Goal: Task Accomplishment & Management: Manage account settings

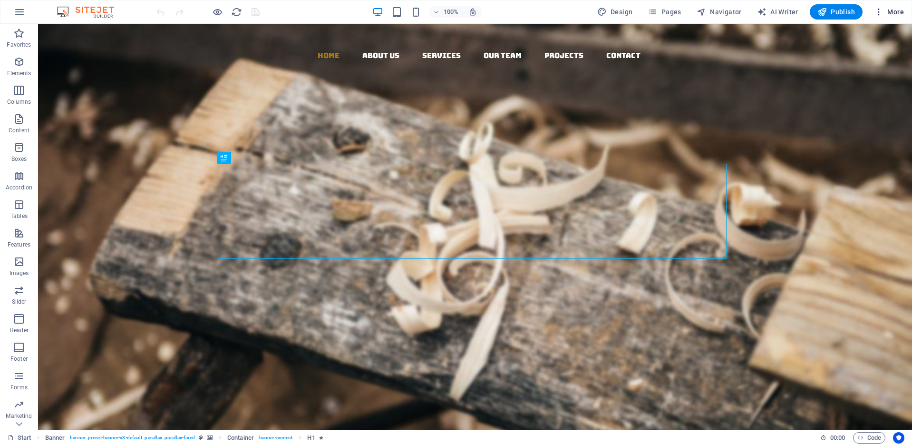
click at [889, 15] on span "More" at bounding box center [889, 12] width 30 height 10
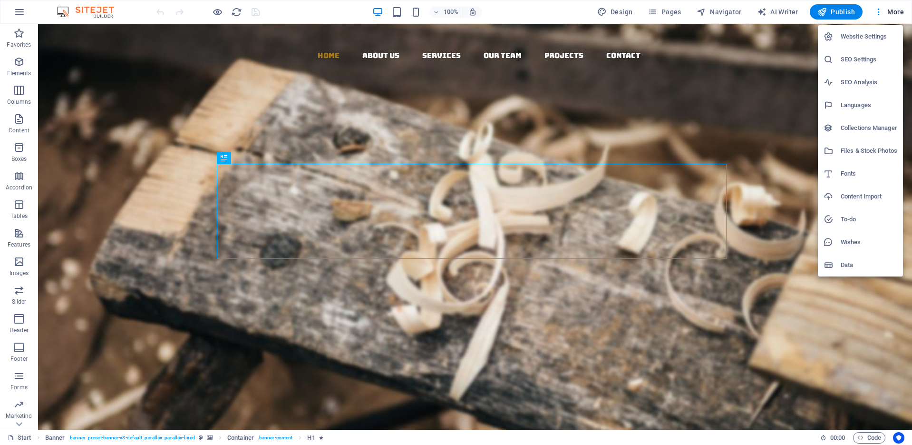
click at [11, 124] on div at bounding box center [456, 222] width 912 height 445
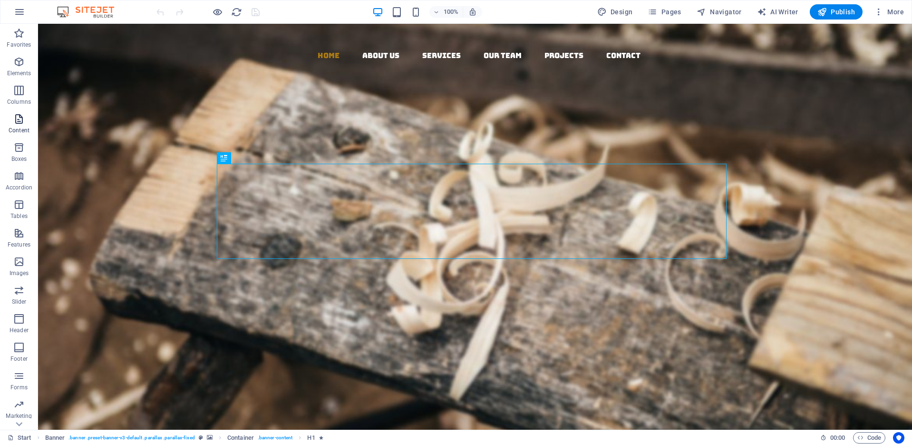
click at [26, 119] on span "Content" at bounding box center [19, 124] width 38 height 23
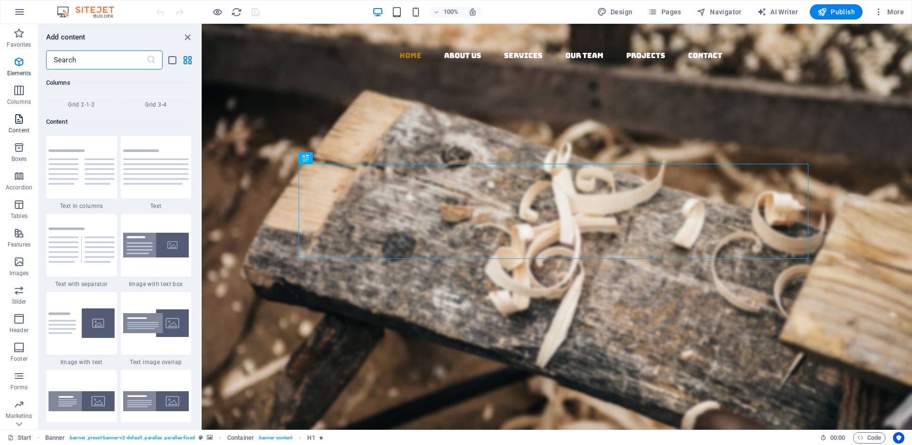
scroll to position [1665, 0]
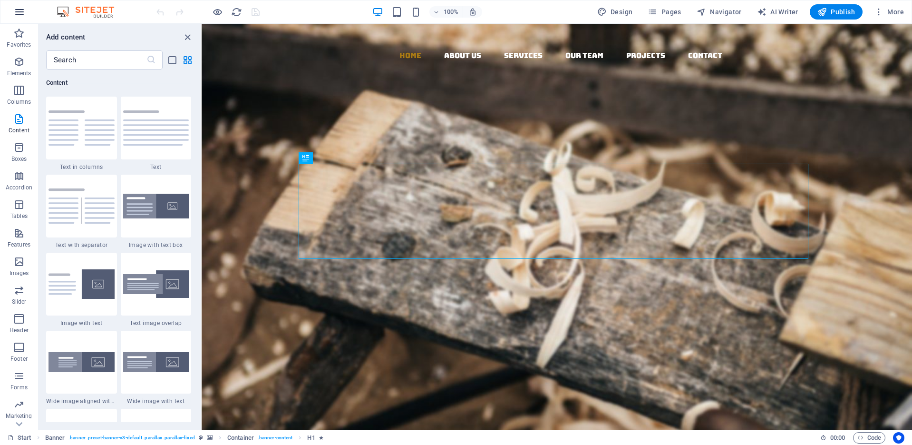
click at [25, 12] on button "button" at bounding box center [19, 11] width 23 height 23
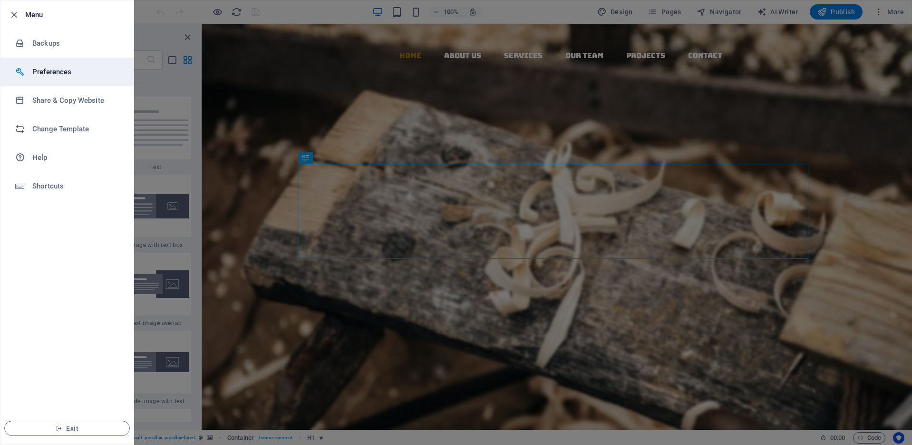
click at [62, 71] on h6 "Preferences" at bounding box center [76, 71] width 88 height 11
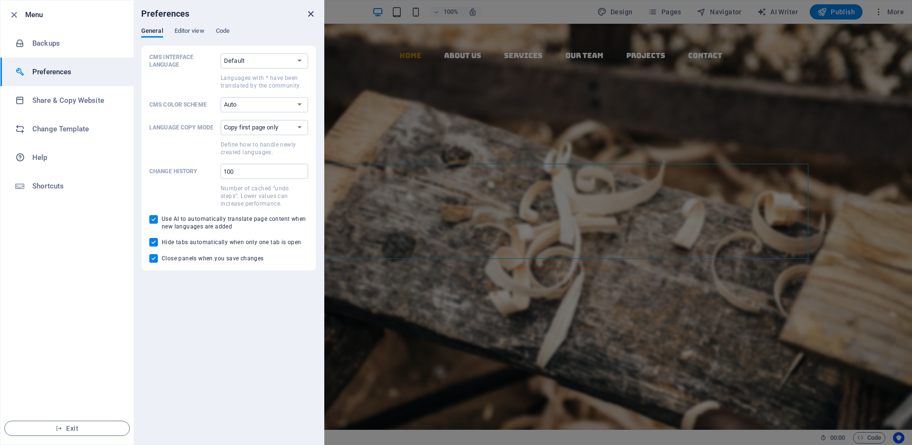
click at [314, 13] on icon "close" at bounding box center [310, 14] width 11 height 11
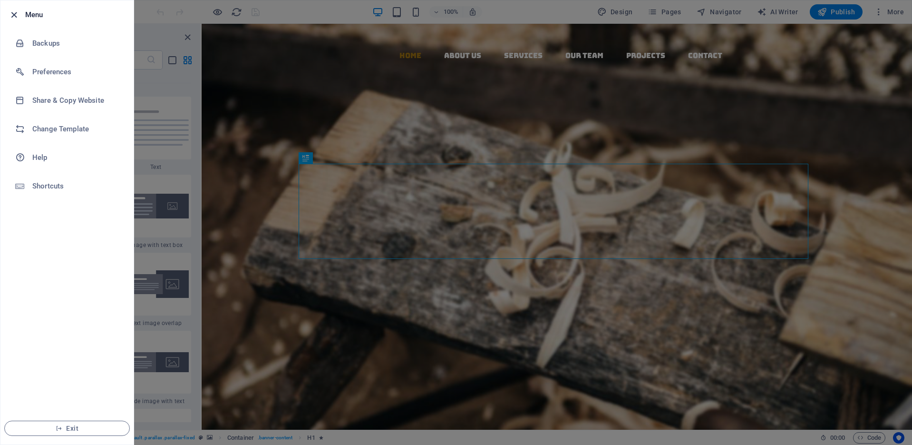
click at [16, 16] on icon "button" at bounding box center [14, 15] width 11 height 11
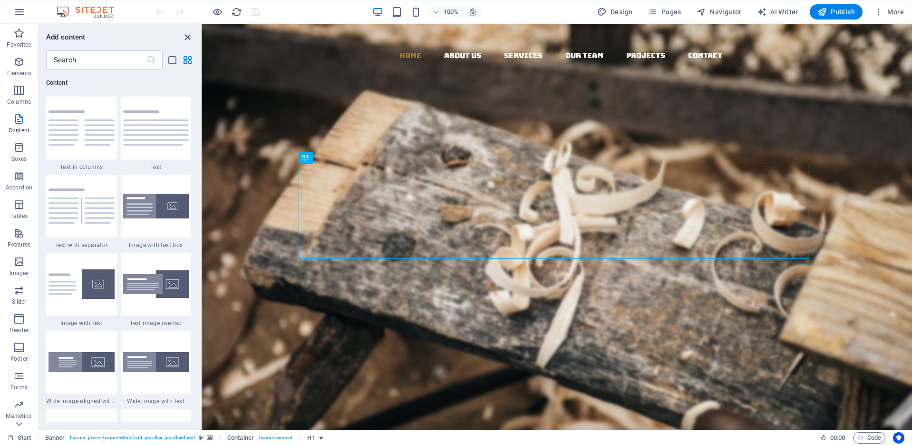
click at [193, 39] on icon "close panel" at bounding box center [187, 37] width 11 height 11
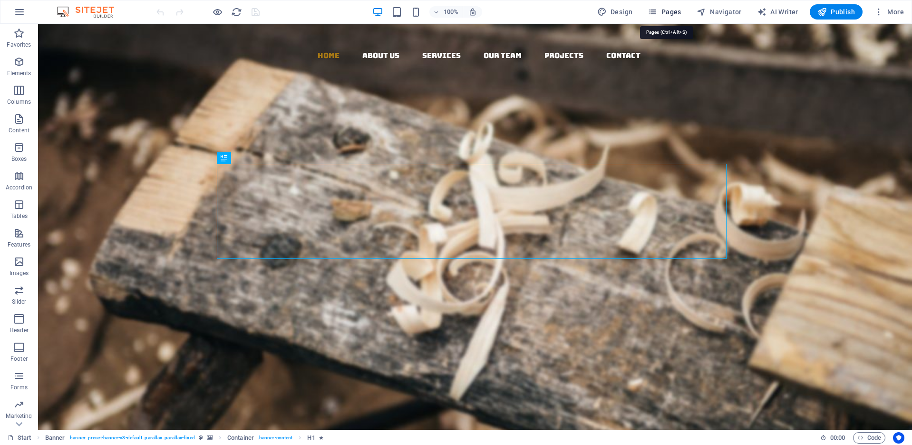
click at [669, 13] on span "Pages" at bounding box center [664, 12] width 33 height 10
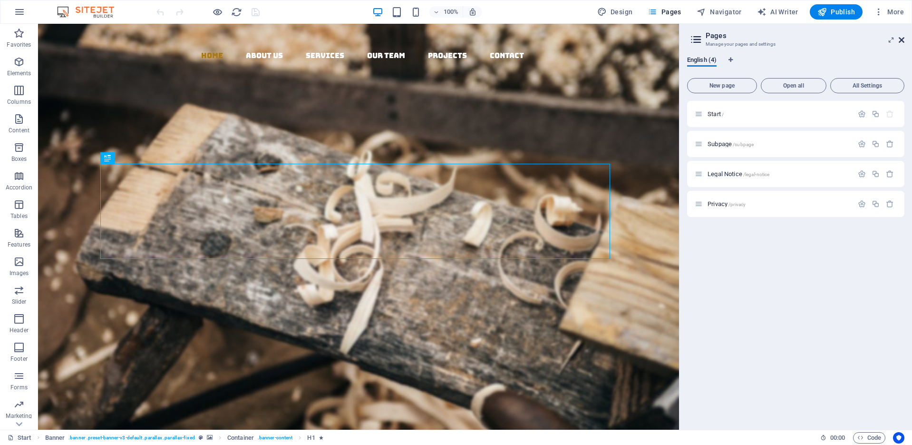
click at [899, 42] on icon at bounding box center [902, 40] width 6 height 8
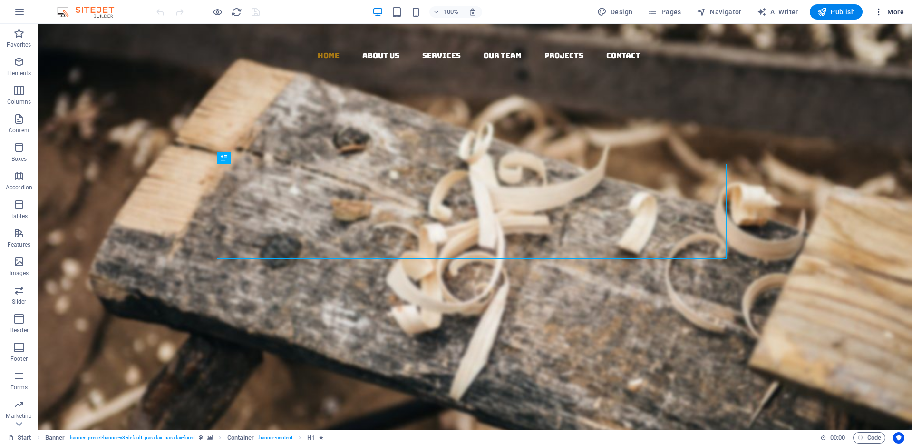
click at [884, 14] on icon "button" at bounding box center [879, 12] width 10 height 10
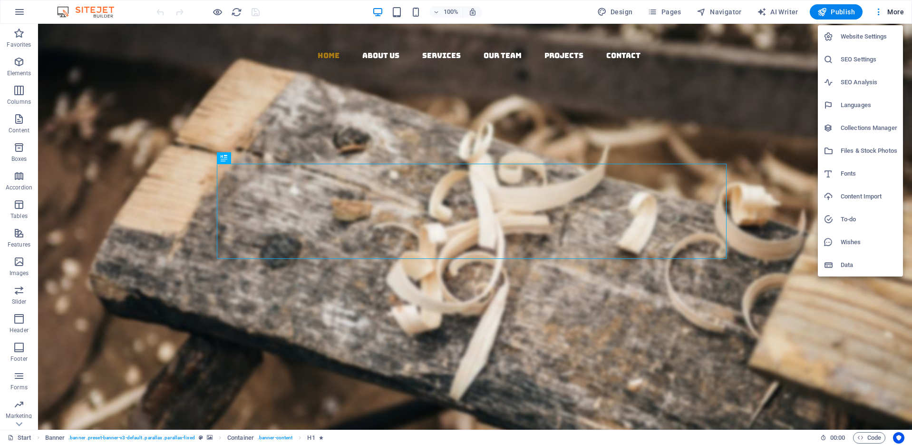
click at [863, 37] on h6 "Website Settings" at bounding box center [869, 36] width 57 height 11
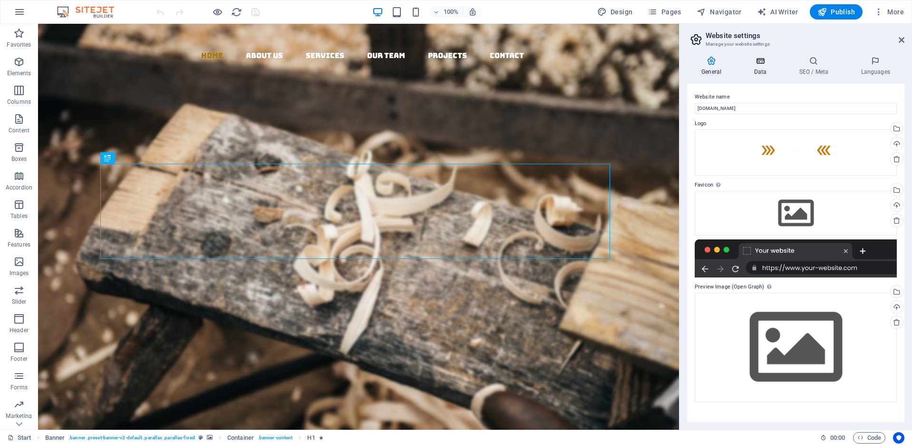
click at [759, 67] on h4 "Data" at bounding box center [762, 66] width 45 height 20
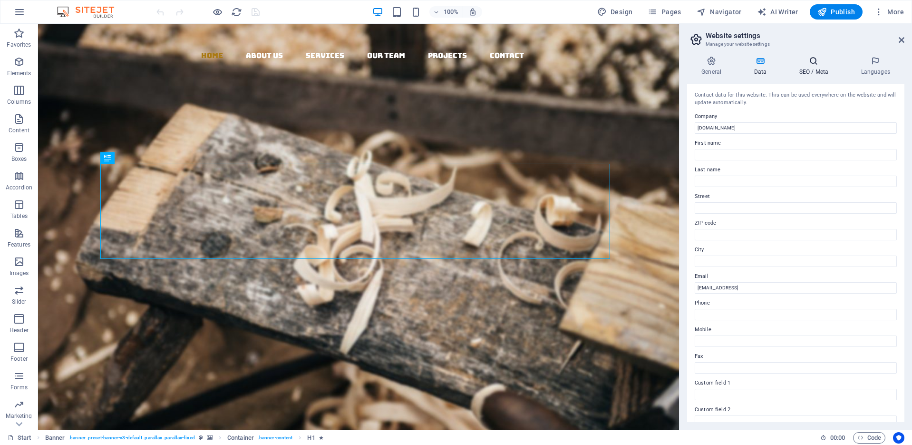
click at [813, 70] on h4 "SEO / Meta" at bounding box center [816, 66] width 62 height 20
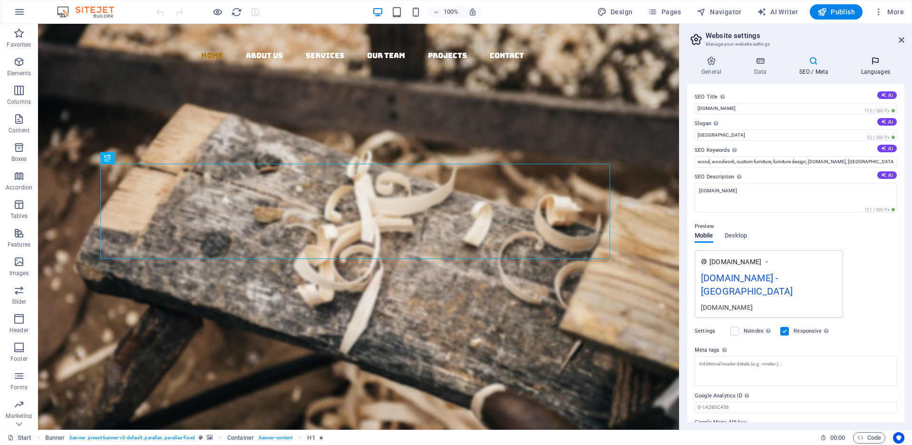
click at [876, 70] on h4 "Languages" at bounding box center [876, 66] width 58 height 20
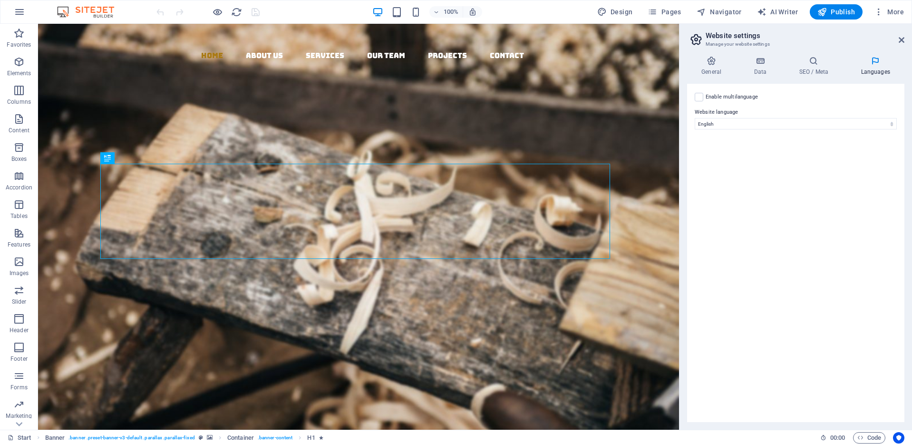
click at [905, 42] on aside "Website settings Manage your website settings General Data SEO / Meta Languages…" at bounding box center [795, 227] width 233 height 406
click at [905, 38] on aside "Website settings Manage your website settings General Data SEO / Meta Languages…" at bounding box center [795, 227] width 233 height 406
click at [902, 40] on icon at bounding box center [902, 40] width 6 height 8
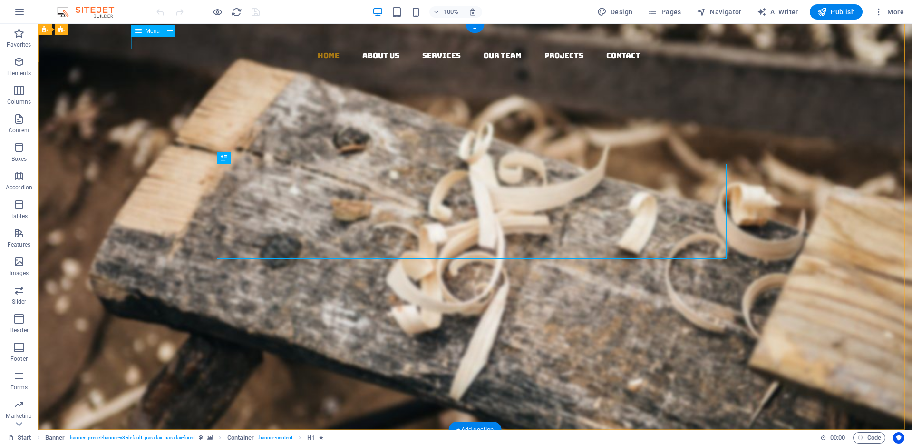
click at [434, 49] on nav "Home About us Services Our Team Projects Contact" at bounding box center [479, 55] width 867 height 12
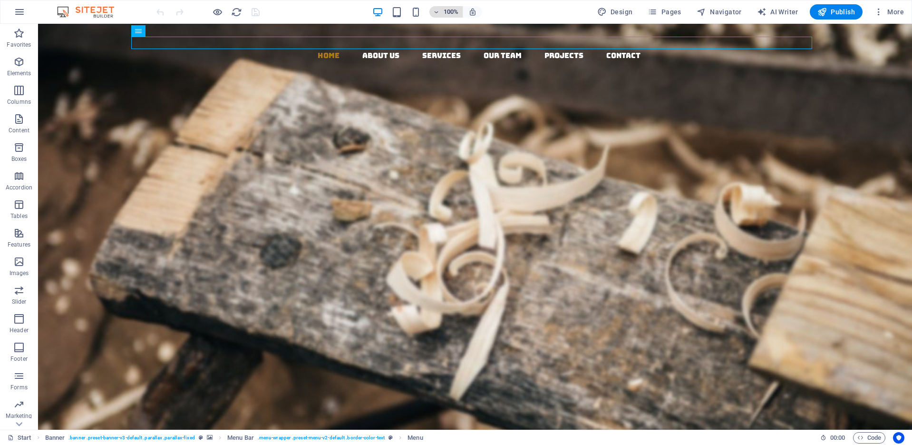
click at [436, 8] on span "100%" at bounding box center [446, 11] width 26 height 11
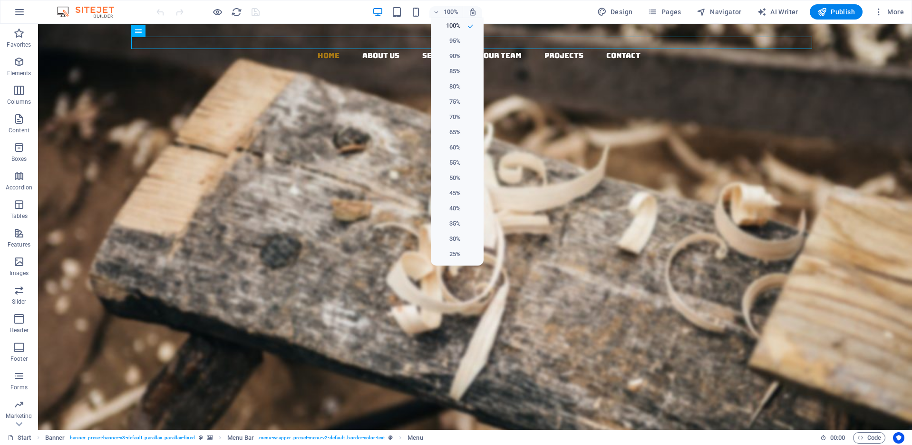
click at [561, 13] on div at bounding box center [456, 222] width 912 height 445
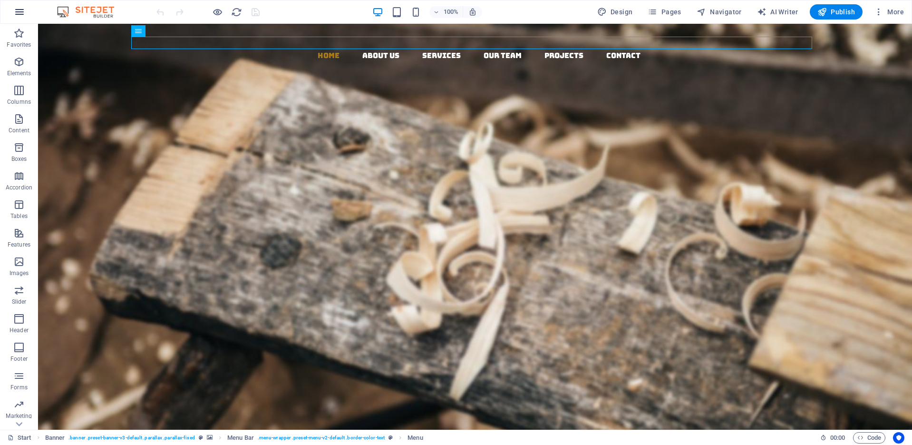
click at [15, 13] on icon "button" at bounding box center [19, 11] width 11 height 11
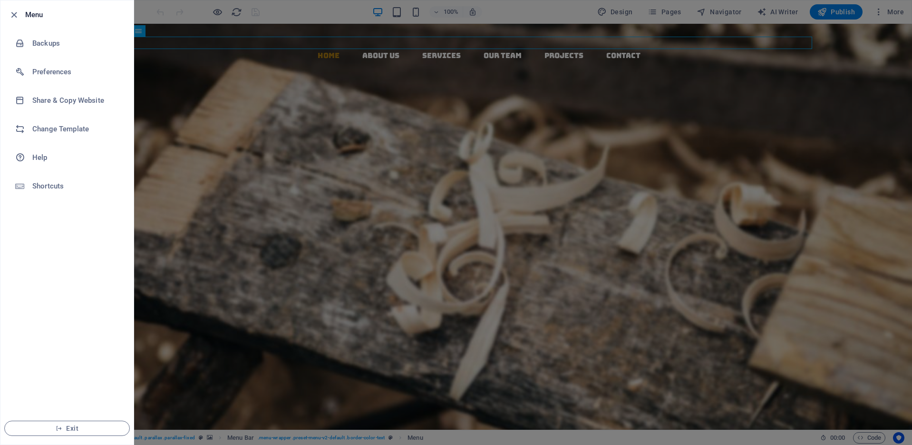
click at [34, 20] on li "Menu" at bounding box center [66, 14] width 133 height 29
click at [20, 19] on div at bounding box center [16, 14] width 17 height 11
click at [9, 18] on icon "button" at bounding box center [14, 15] width 11 height 11
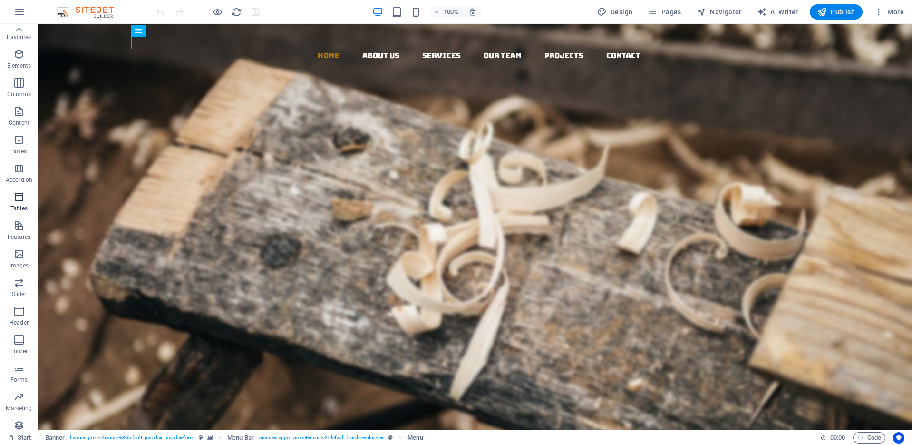
scroll to position [0, 0]
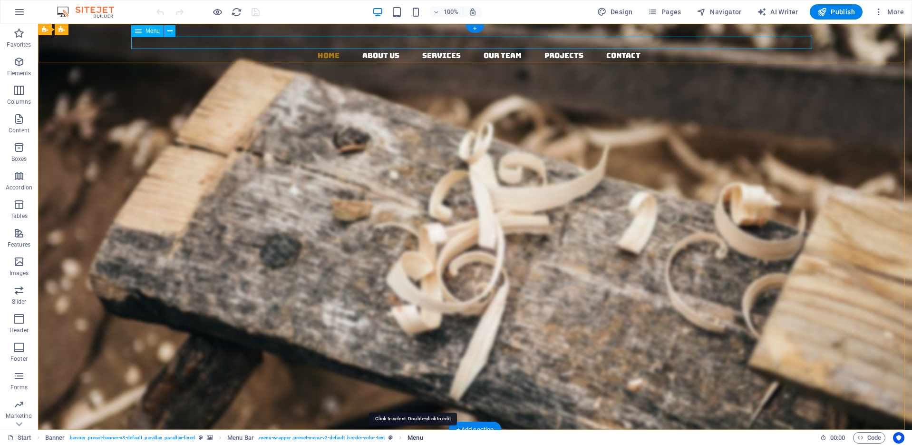
click at [416, 440] on span "Menu" at bounding box center [415, 437] width 15 height 11
click at [888, 15] on span "More" at bounding box center [889, 12] width 30 height 10
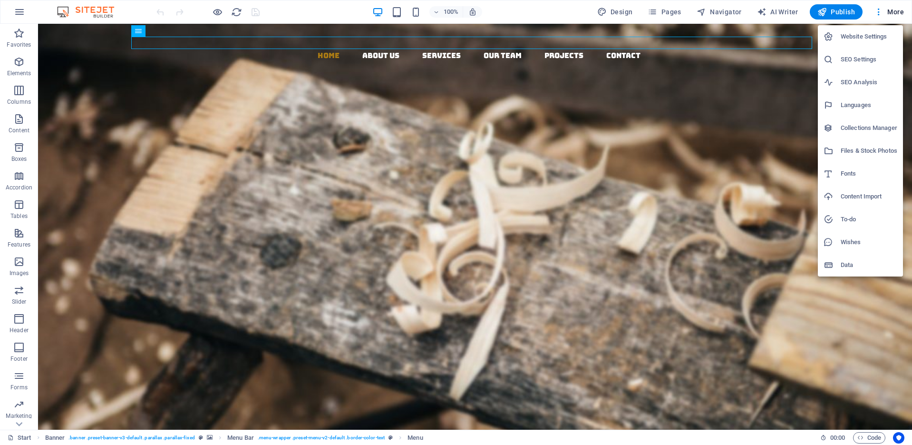
click at [326, 8] on div at bounding box center [456, 222] width 912 height 445
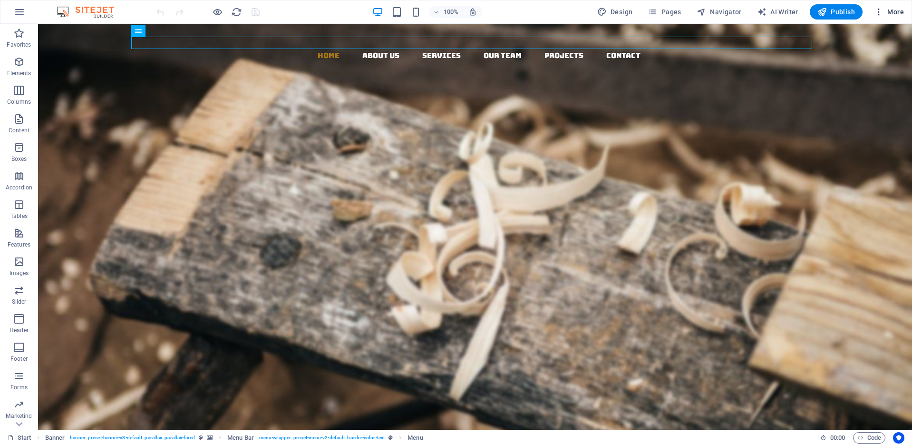
click at [890, 14] on span "More" at bounding box center [889, 12] width 30 height 10
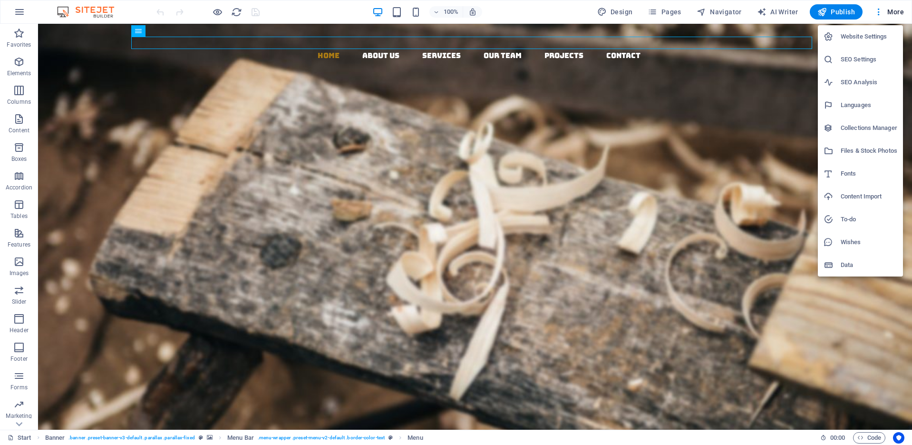
click at [851, 34] on h6 "Website Settings" at bounding box center [869, 36] width 57 height 11
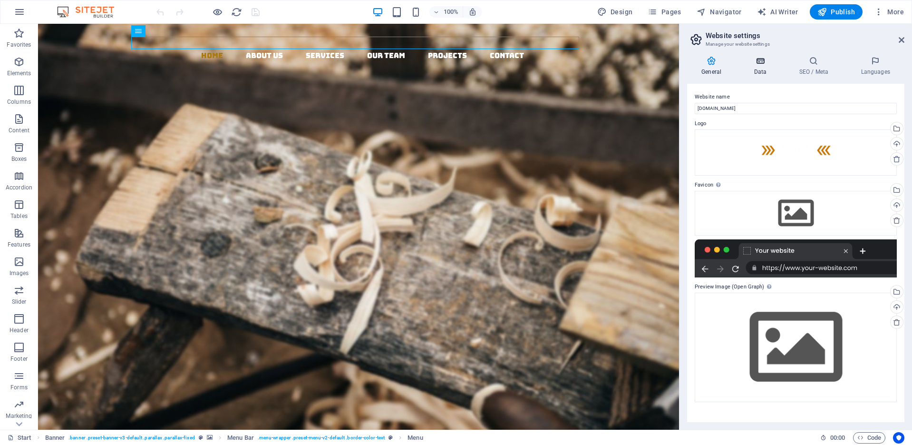
click at [764, 71] on h4 "Data" at bounding box center [762, 66] width 45 height 20
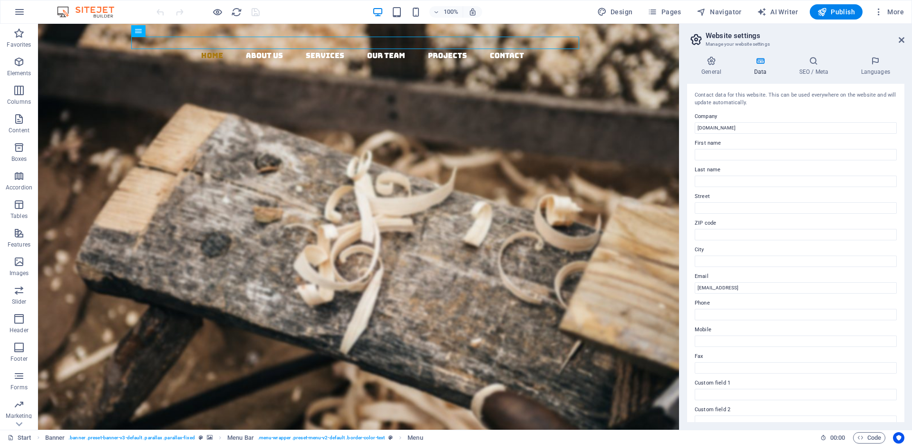
click at [816, 77] on div "General Data SEO / Meta Languages Website name avsglobalexim.com Logo Drag file…" at bounding box center [795, 239] width 217 height 366
click at [817, 68] on h4 "SEO / Meta" at bounding box center [816, 66] width 62 height 20
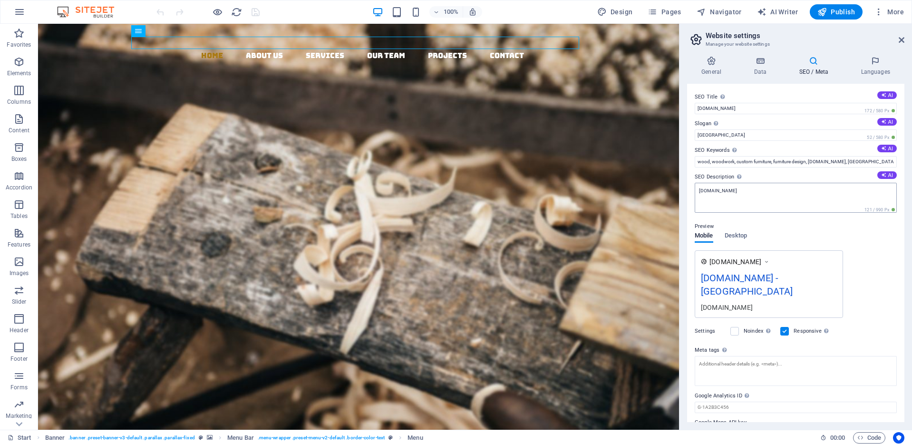
scroll to position [12, 0]
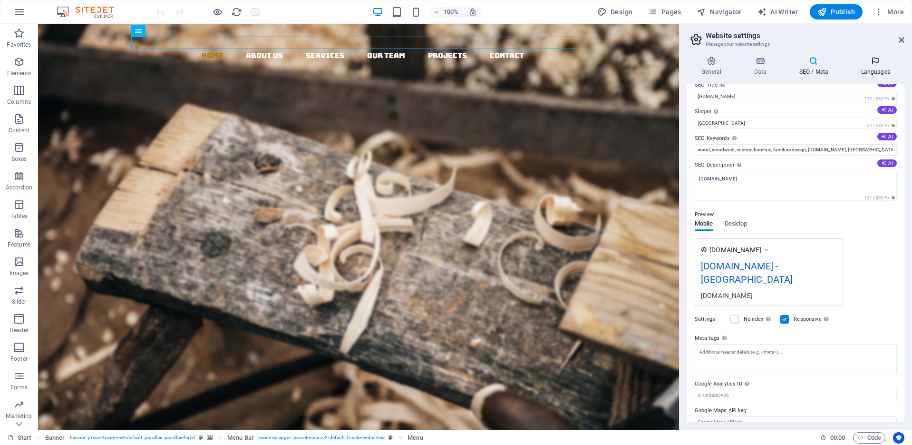
click at [871, 60] on icon at bounding box center [876, 61] width 58 height 10
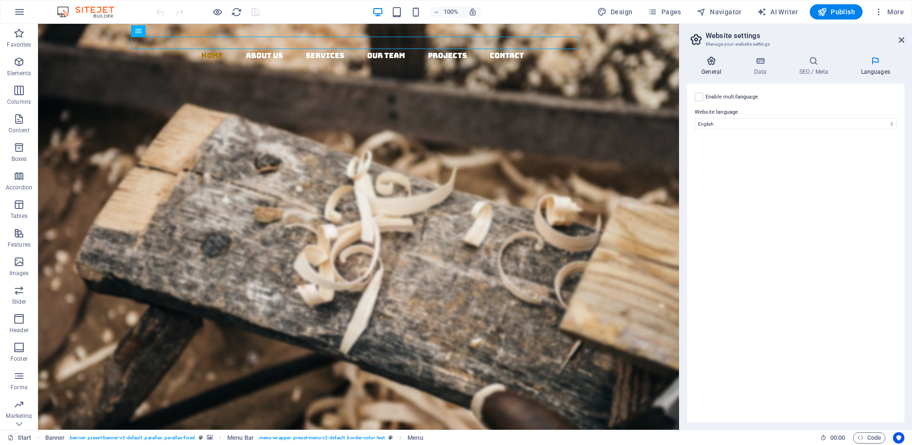
click at [708, 68] on h4 "General" at bounding box center [713, 66] width 52 height 20
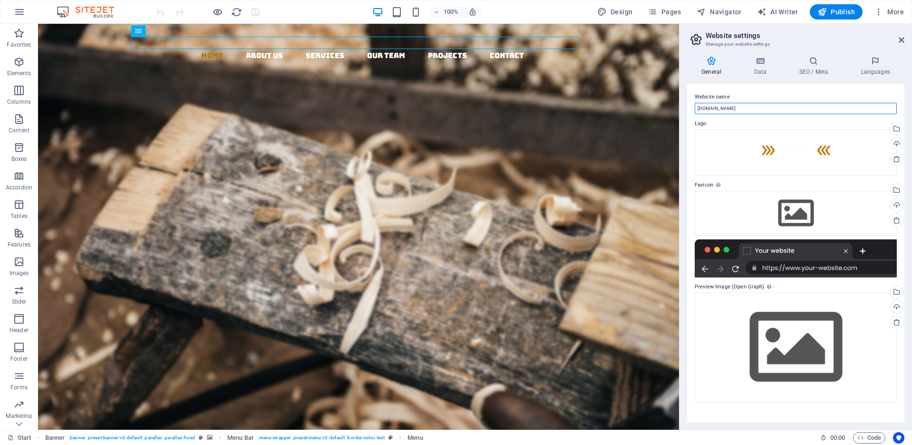
click at [744, 113] on input "[DOMAIN_NAME]" at bounding box center [796, 108] width 202 height 11
click at [760, 69] on h4 "Data" at bounding box center [762, 66] width 45 height 20
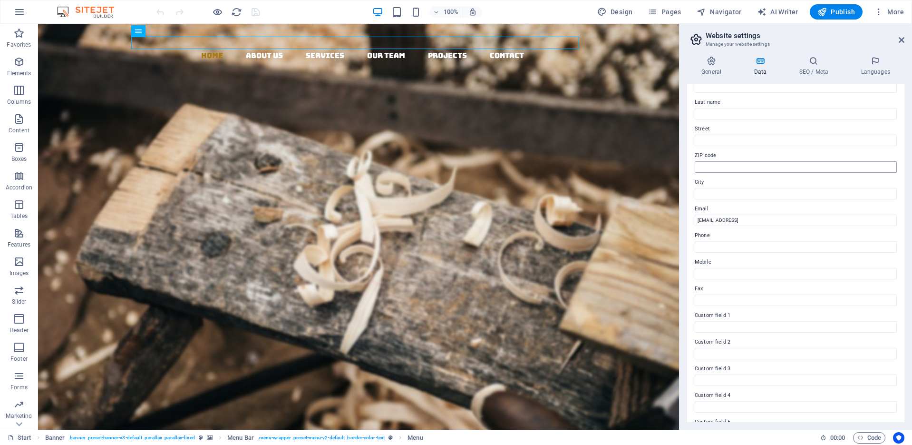
scroll to position [119, 0]
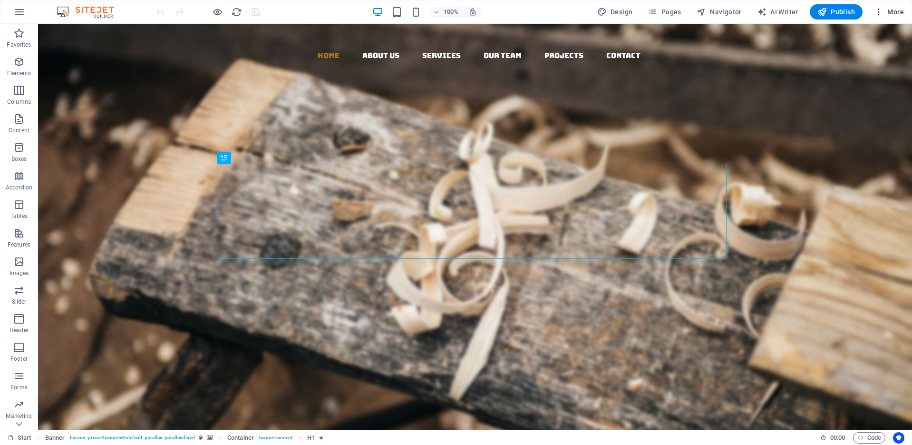
click at [890, 11] on span "More" at bounding box center [889, 12] width 30 height 10
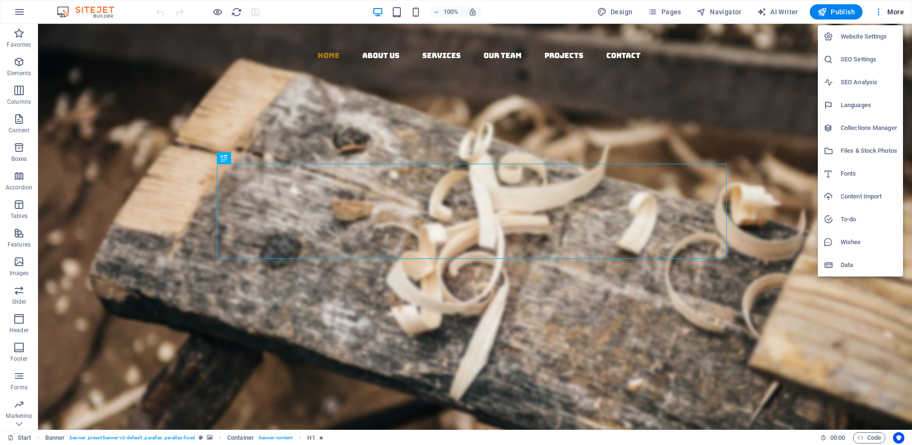
click at [839, 37] on div at bounding box center [832, 37] width 17 height 10
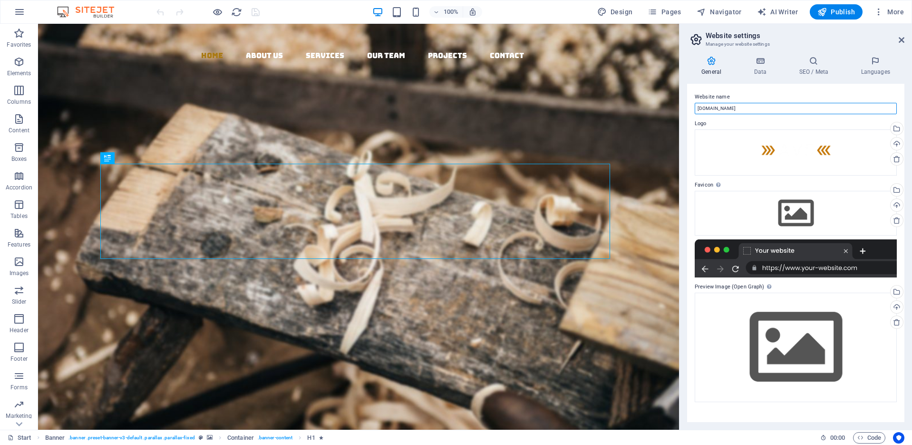
click at [773, 107] on input "[DOMAIN_NAME]" at bounding box center [796, 108] width 202 height 11
click at [772, 92] on label "Website name" at bounding box center [796, 96] width 202 height 11
click at [772, 103] on input "Website name" at bounding box center [796, 108] width 202 height 11
click at [745, 110] on input "Website name" at bounding box center [796, 108] width 202 height 11
paste input "You need to re-establish the connection between your domain and the project con…"
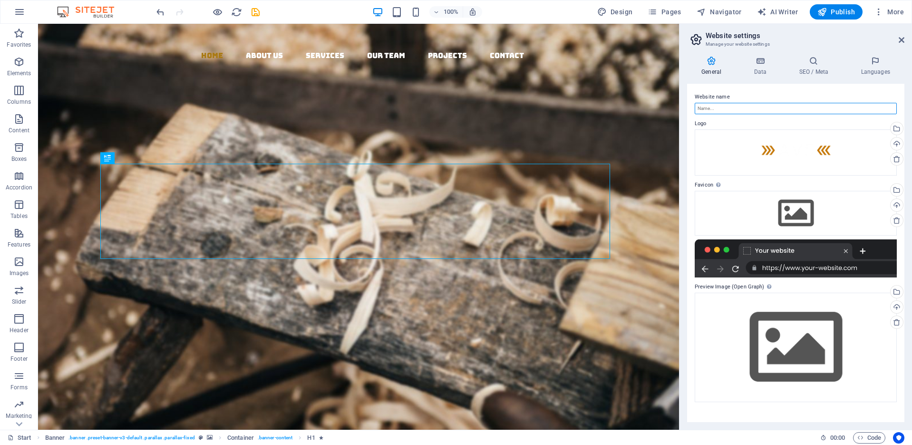
type input "You need to re-establish the connection between your domain and the project con…"
type input "[DOMAIN_NAME]"
click at [747, 91] on label "Website name" at bounding box center [796, 96] width 202 height 11
click at [747, 103] on input "Website name" at bounding box center [796, 108] width 202 height 11
click at [742, 108] on input "Website name" at bounding box center [796, 108] width 202 height 11
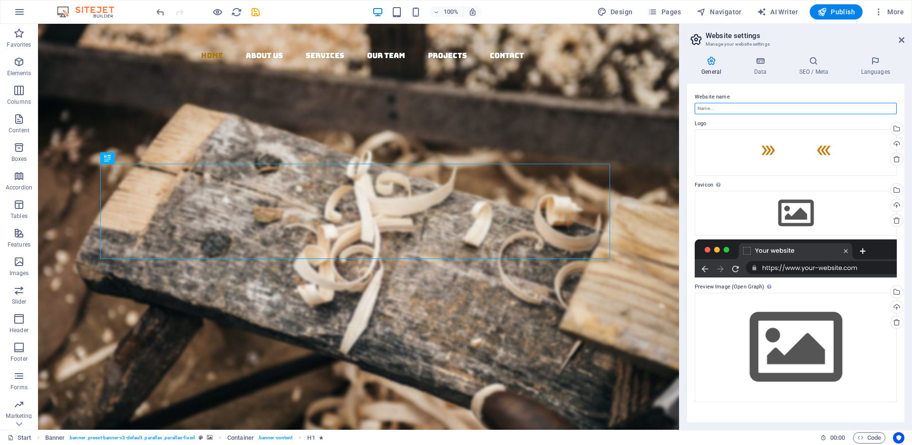
paste input "[DOMAIN_NAME]"
type input "[DOMAIN_NAME]"
click at [905, 42] on aside "Website settings Manage your website settings General Data SEO / Meta Languages…" at bounding box center [795, 227] width 233 height 406
click at [904, 39] on icon at bounding box center [902, 40] width 6 height 8
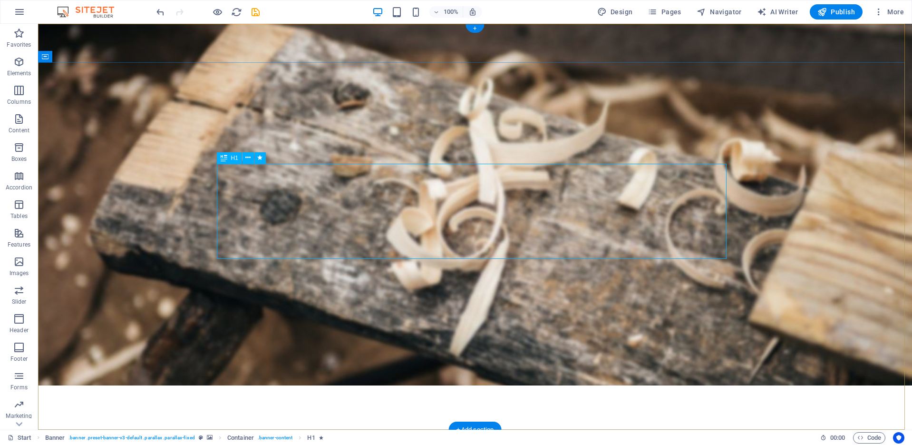
scroll to position [57, 0]
